Goal: Information Seeking & Learning: Learn about a topic

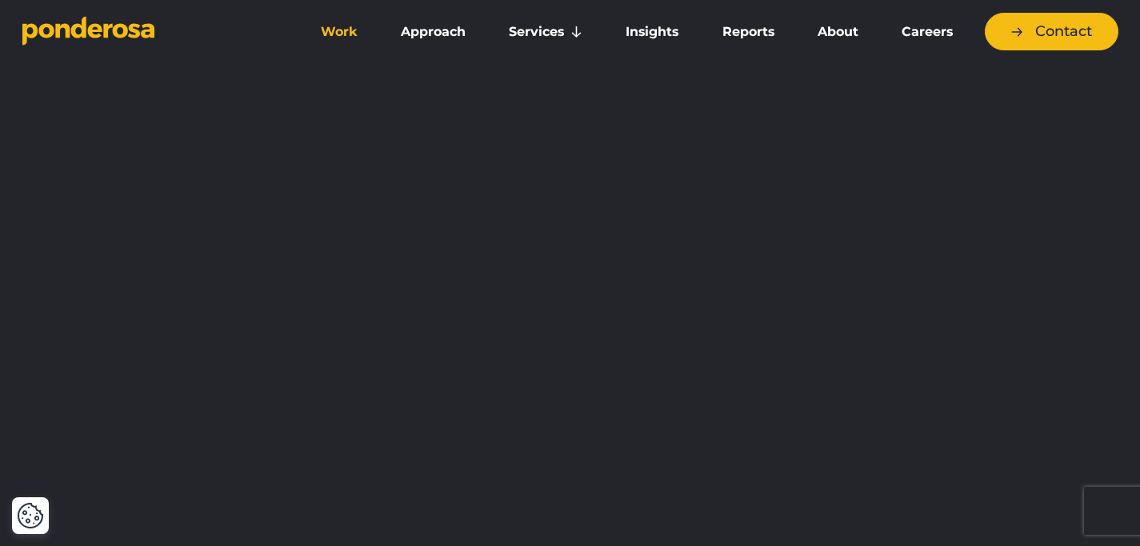
click at [332, 34] on link "Work" at bounding box center [339, 32] width 74 height 34
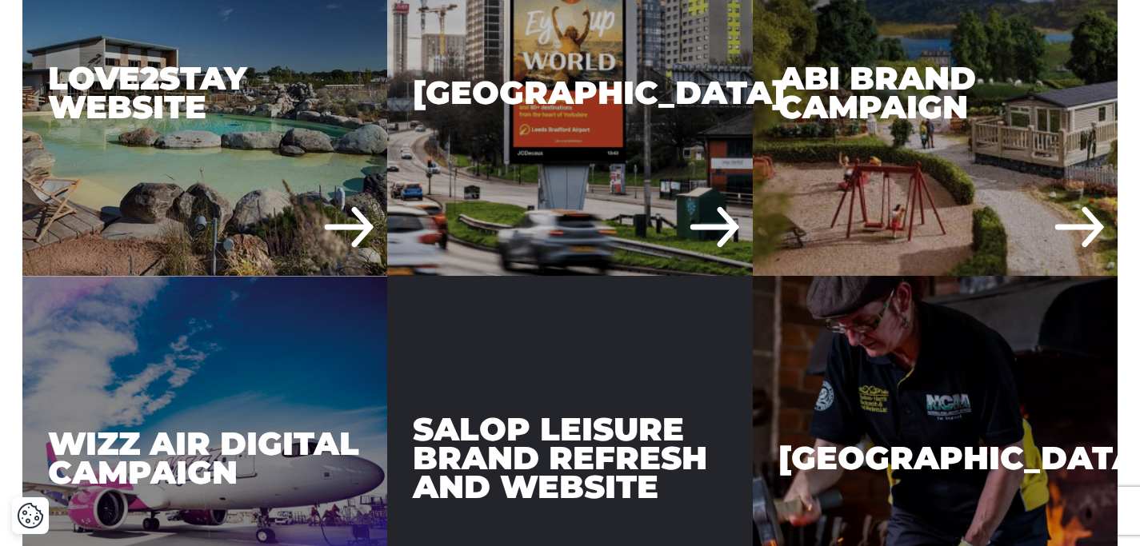
scroll to position [3545, 0]
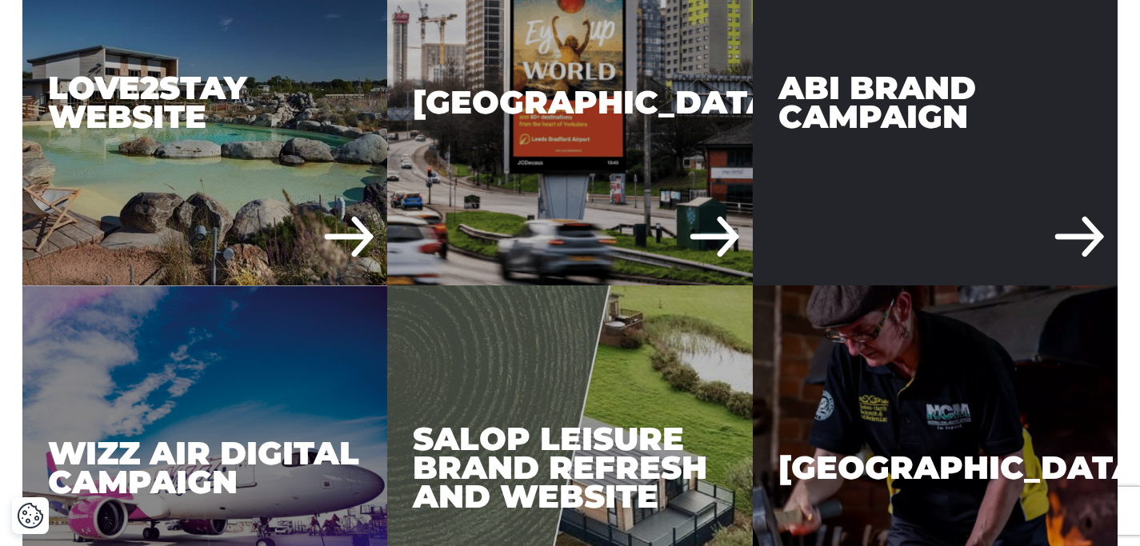
click at [801, 182] on div "ABI Brand Campaign" at bounding box center [936, 103] width 366 height 366
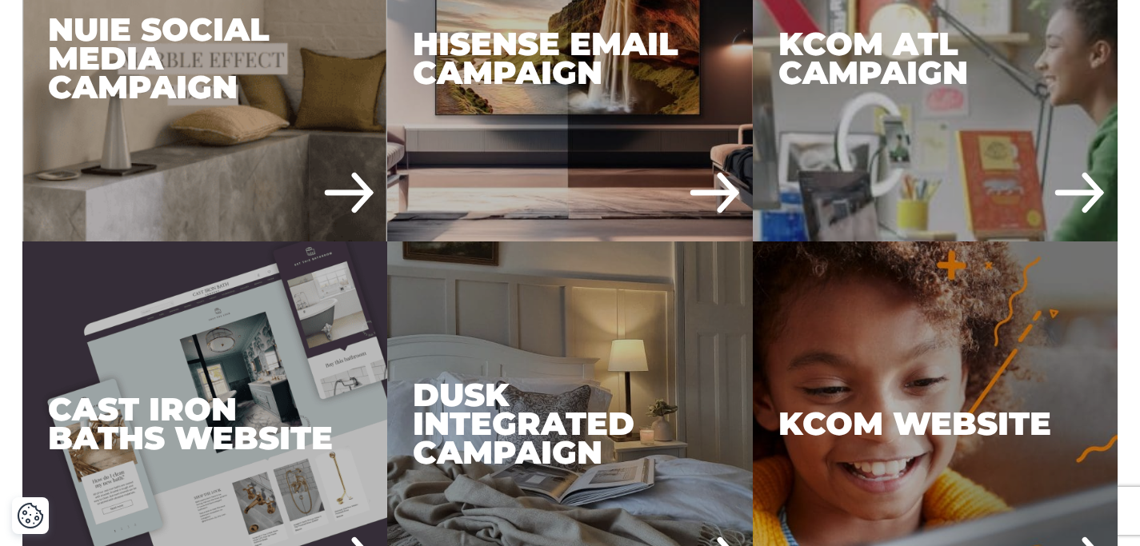
scroll to position [1404, 0]
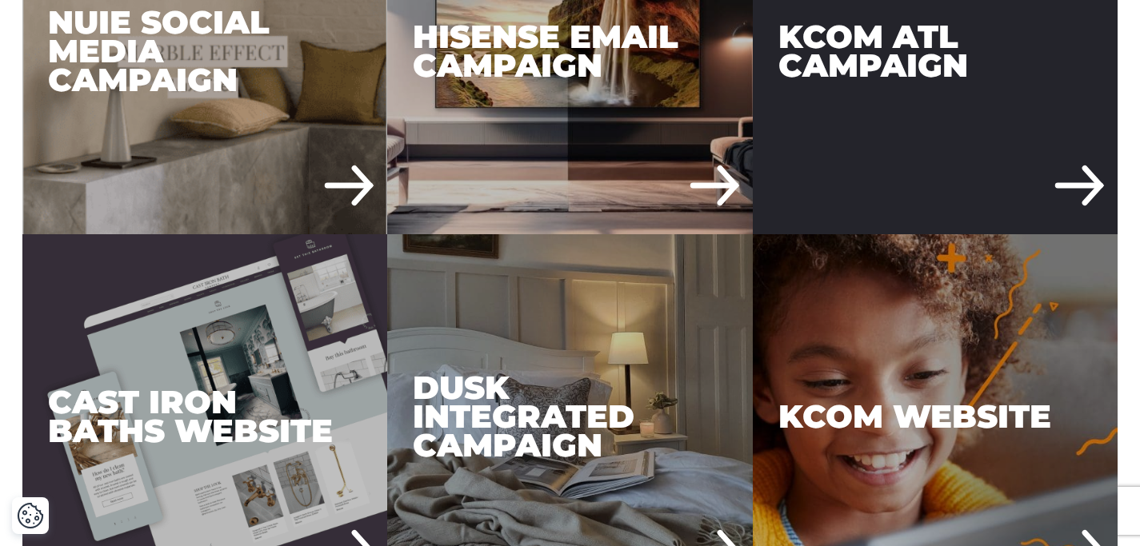
click at [875, 122] on div "KCOM ATL Campaign" at bounding box center [936, 52] width 366 height 366
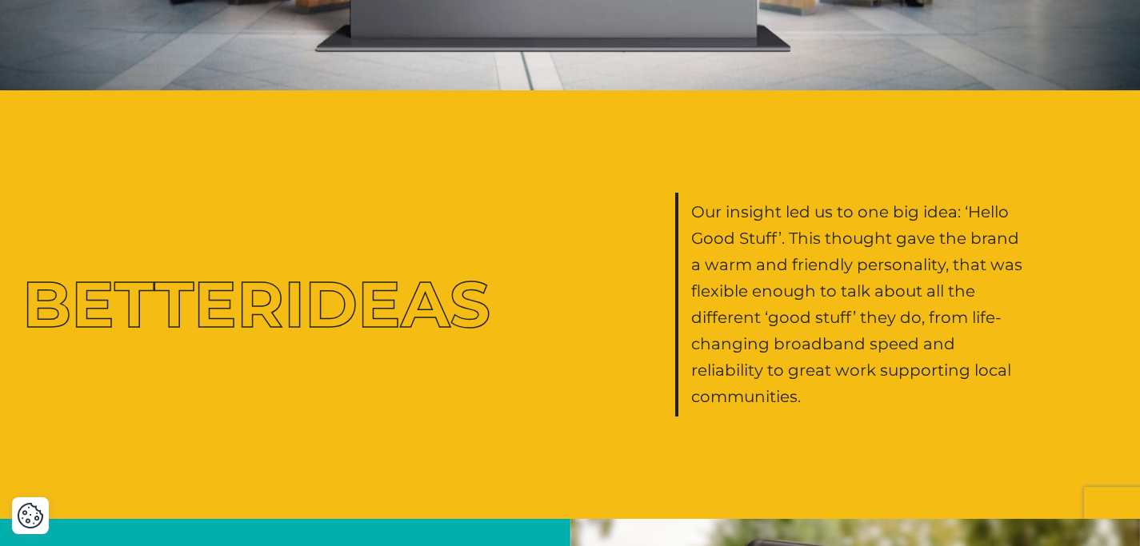
scroll to position [2903, 0]
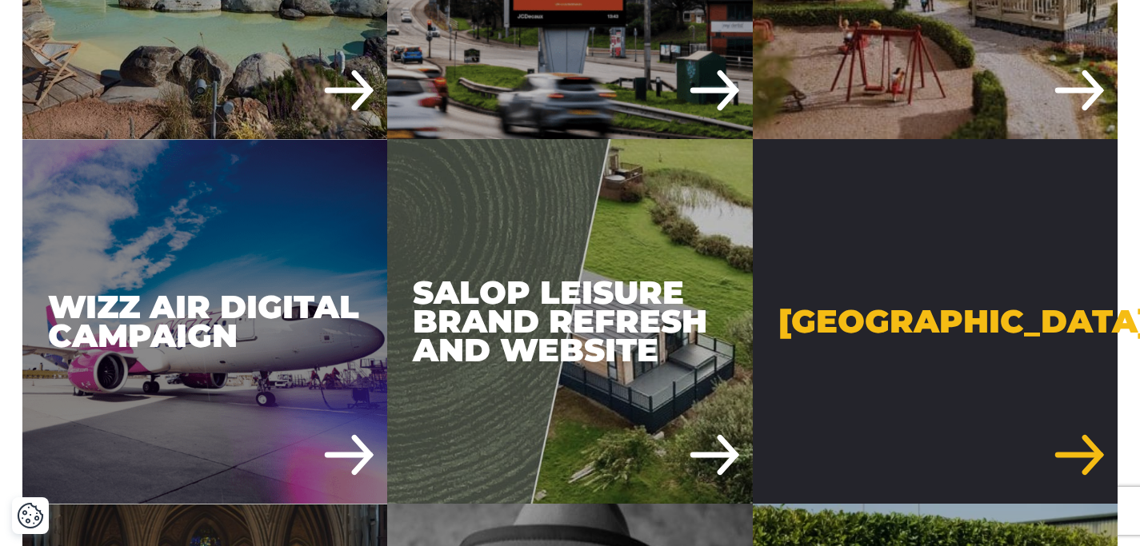
scroll to position [3711, 0]
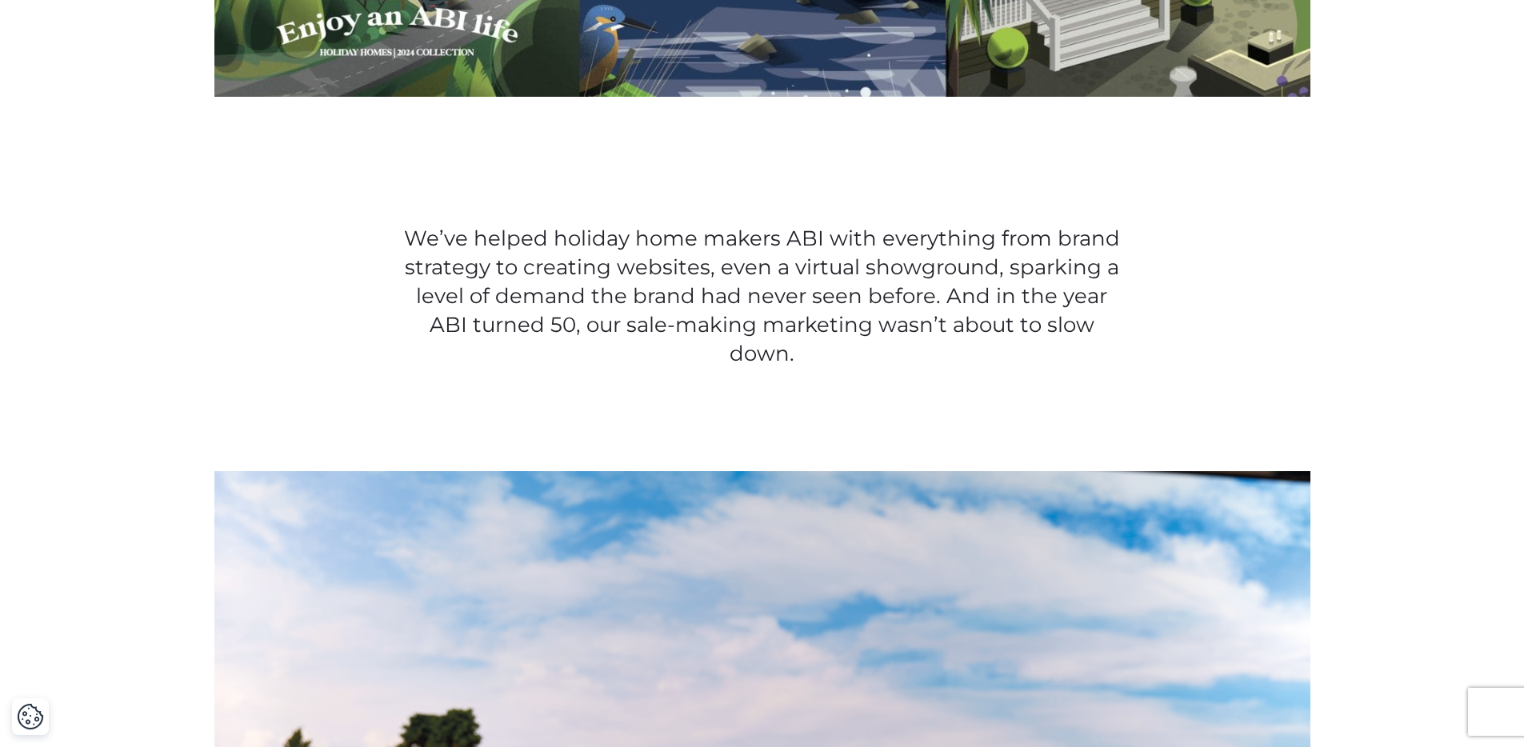
scroll to position [823, 0]
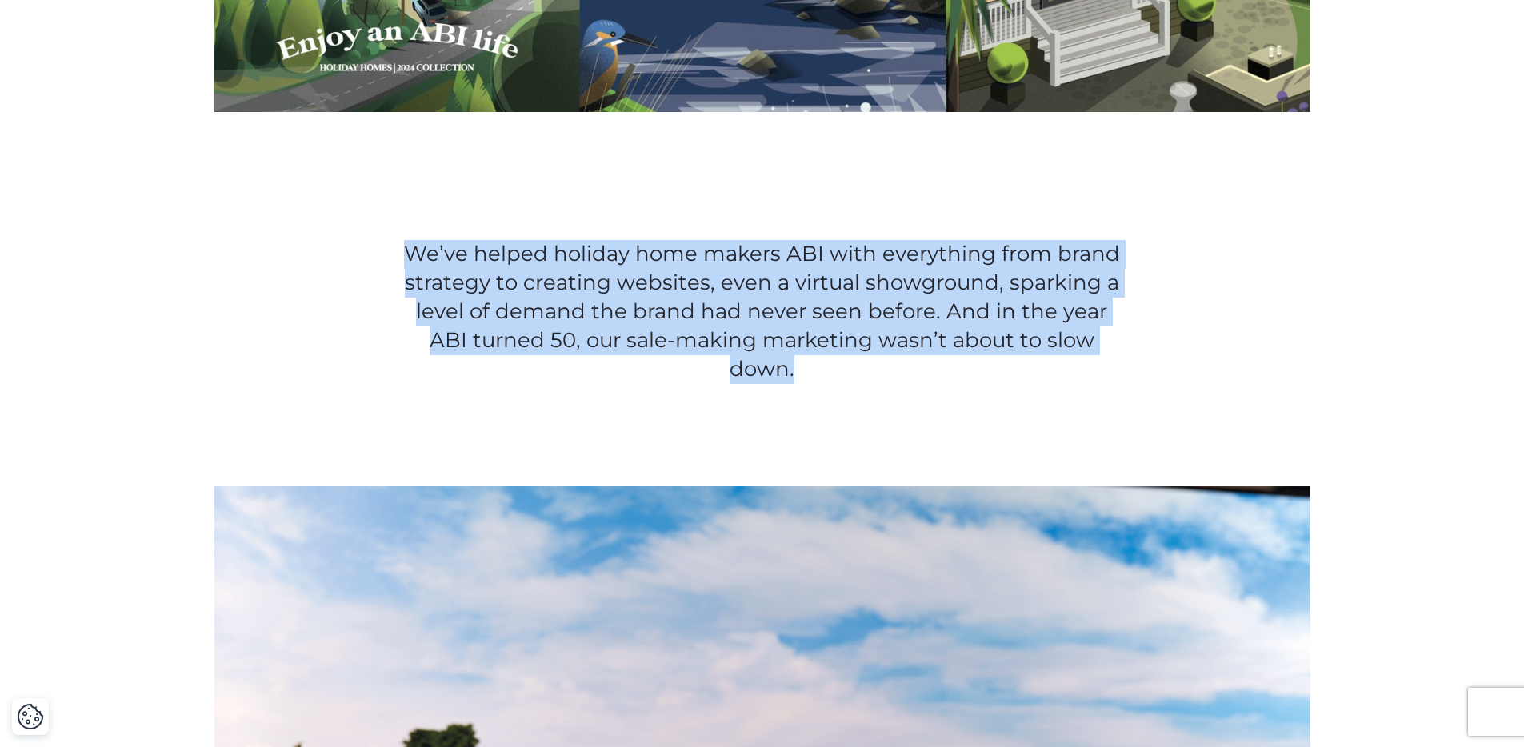
drag, startPoint x: 1109, startPoint y: 348, endPoint x: 395, endPoint y: 250, distance: 720.5
click at [395, 250] on div "We’ve helped holiday home makers ABI with everything from brand strategy to cre…" at bounding box center [762, 299] width 1120 height 170
copy p "We’ve helped holiday home makers ABI with everything from brand strategy to cre…"
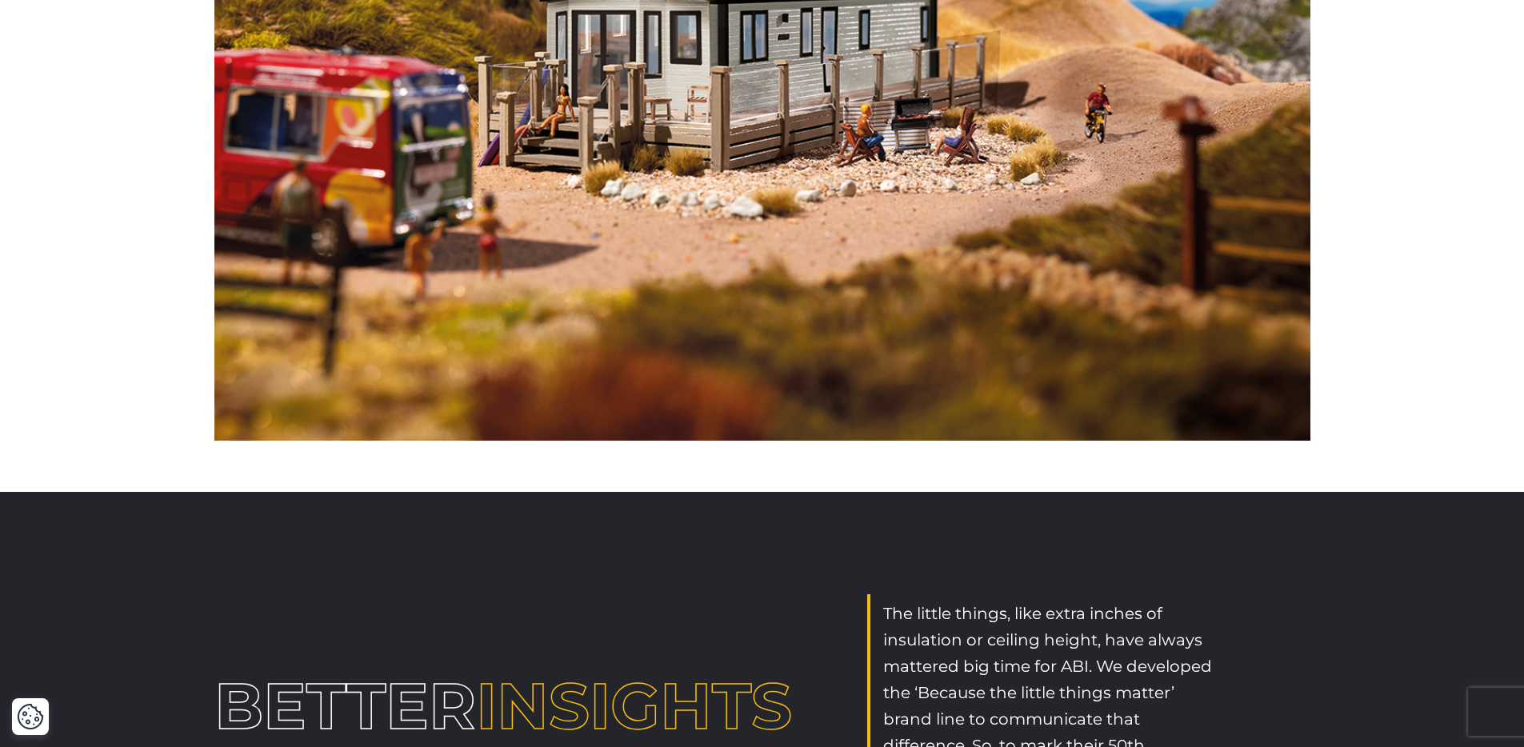
scroll to position [2091, 0]
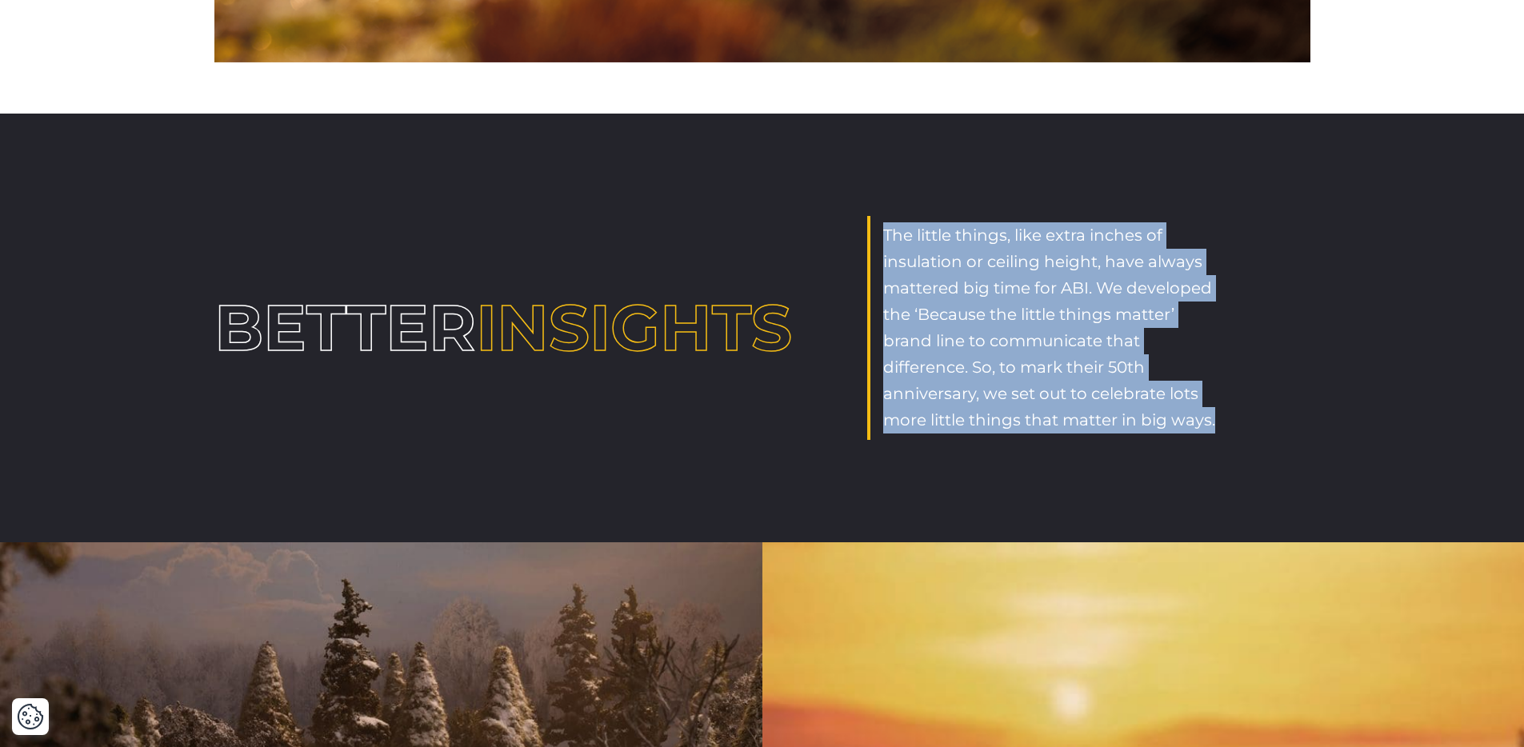
drag, startPoint x: 883, startPoint y: 206, endPoint x: 1233, endPoint y: 422, distance: 410.6
click at [1139, 422] on div "Better Insights The little things, like extra inches of insulation or ceiling h…" at bounding box center [762, 328] width 1524 height 429
copy p "The little things, like extra inches of insulation or ceiling height, have alwa…"
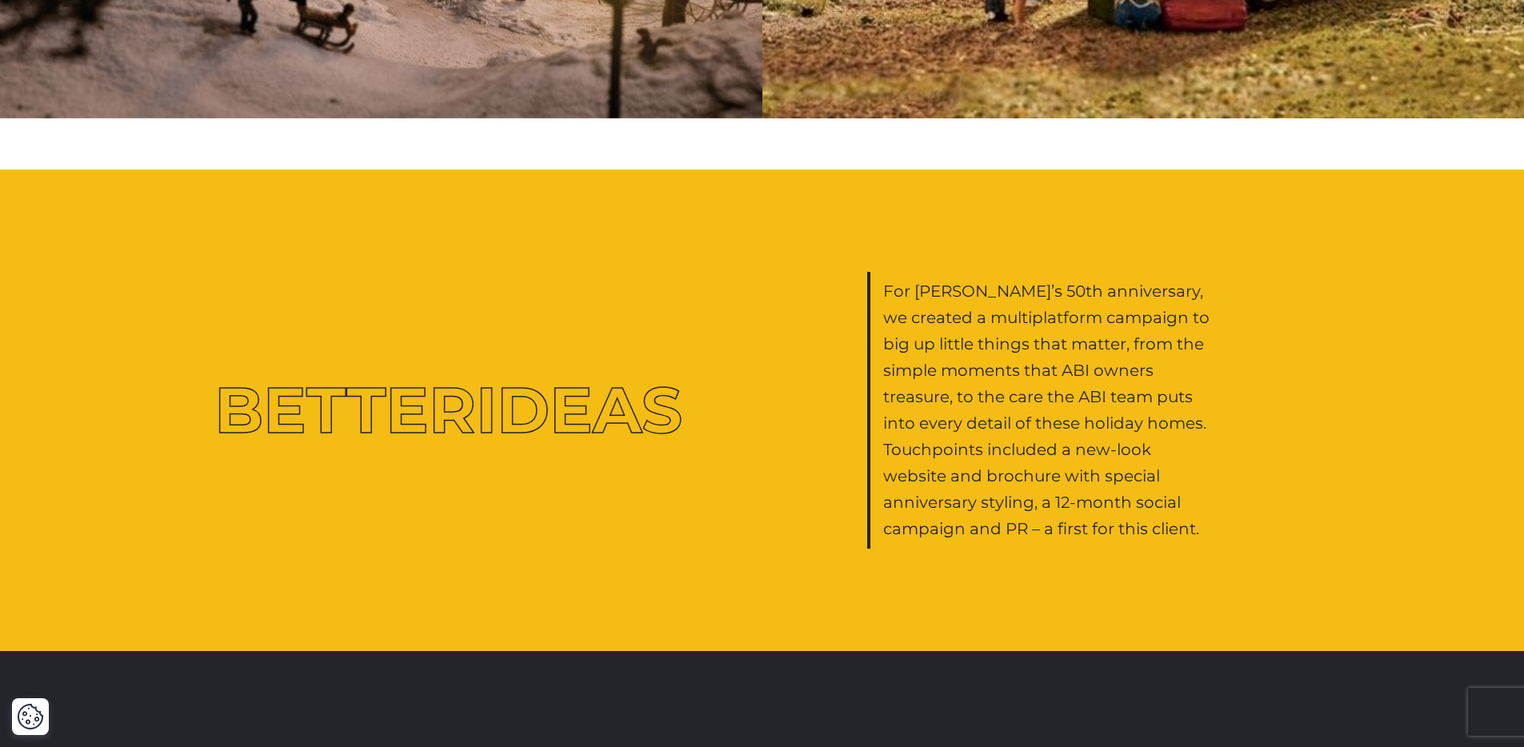
scroll to position [3085, 0]
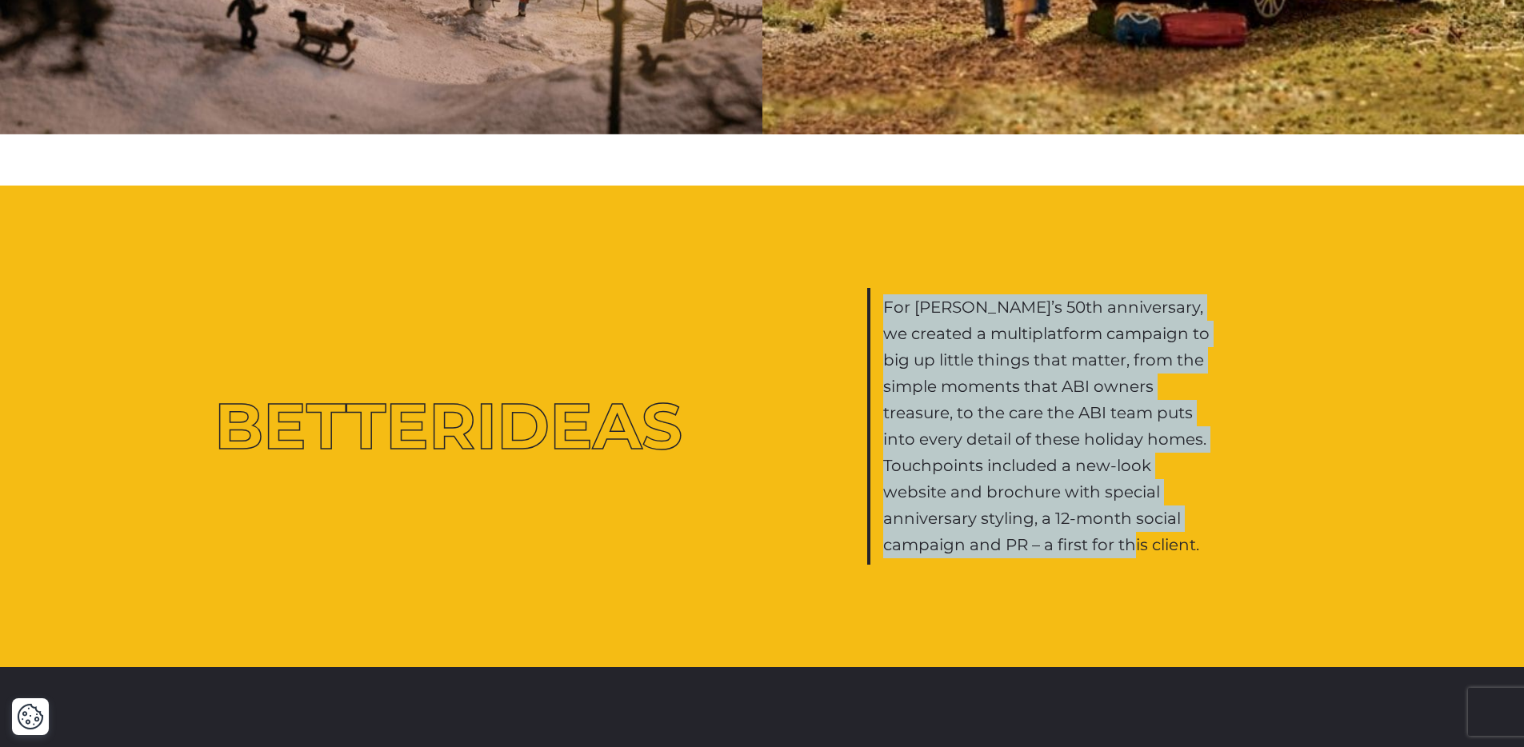
drag, startPoint x: 1104, startPoint y: 516, endPoint x: 865, endPoint y: 276, distance: 338.9
click at [865, 288] on div "Better Ideas For ABI’s 50th anniversary, we created a multiplatform campaign to…" at bounding box center [762, 426] width 1120 height 277
copy p "For ABI’s 50th anniversary, we created a multiplatform campaign to big up littl…"
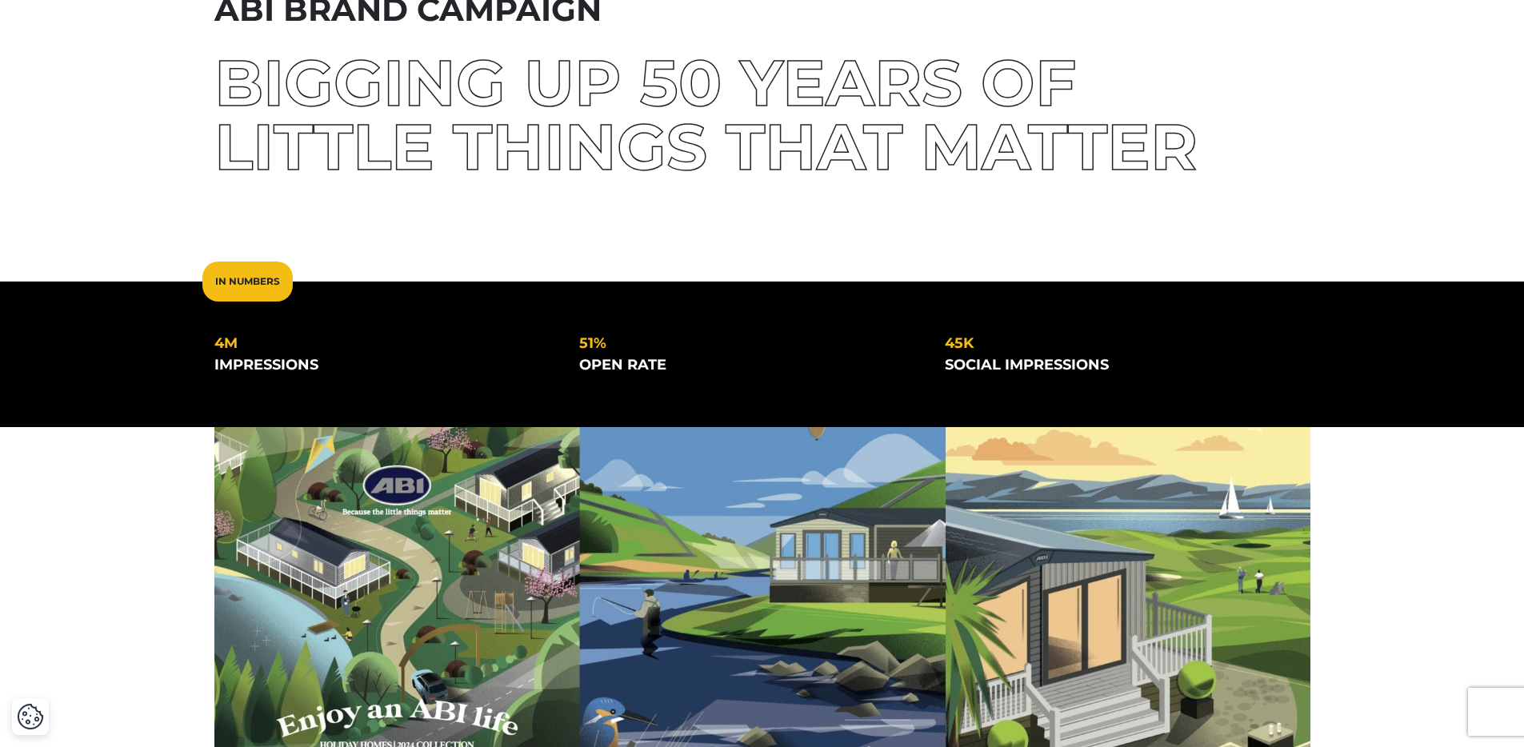
scroll to position [0, 0]
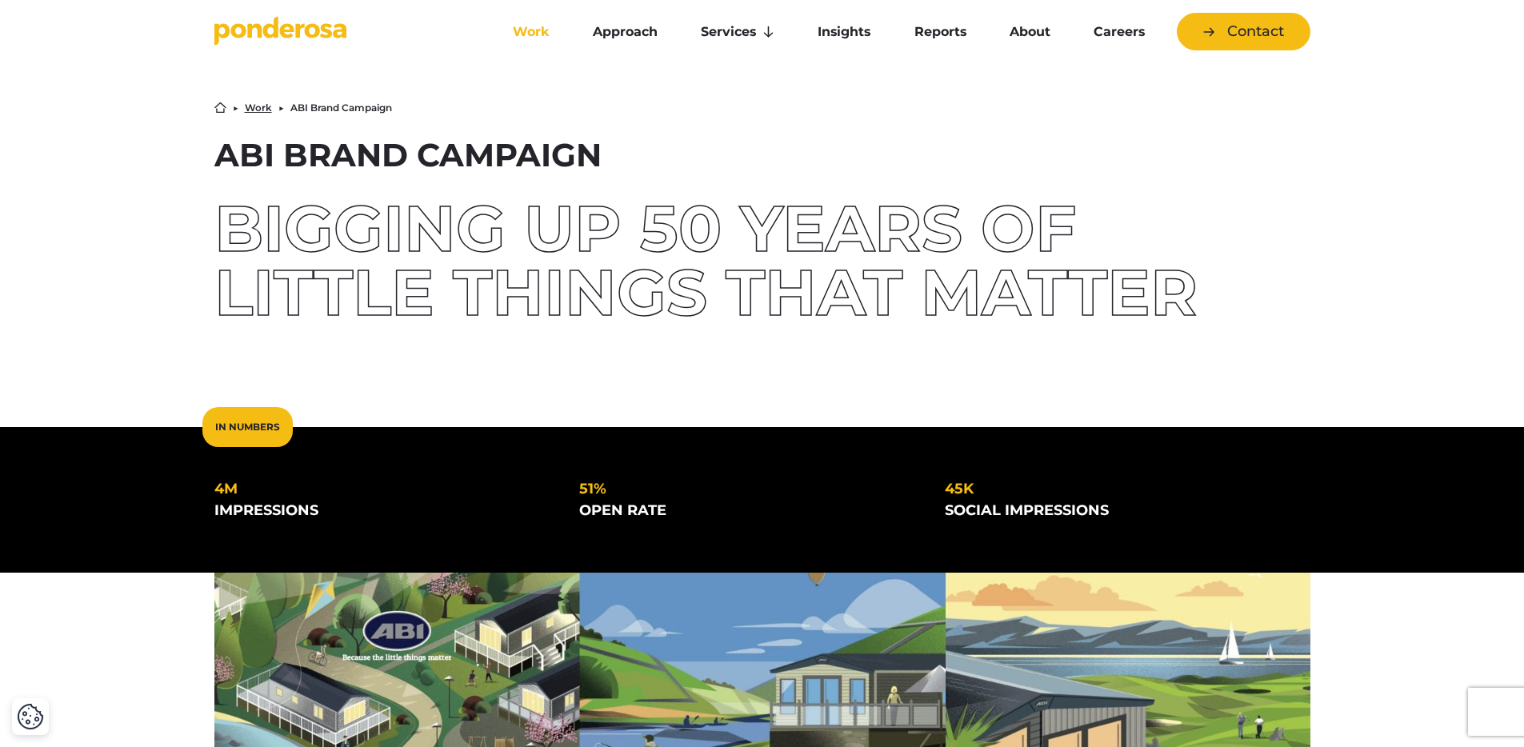
click at [522, 24] on link "Work" at bounding box center [531, 32] width 74 height 34
